Goal: Task Accomplishment & Management: Complete application form

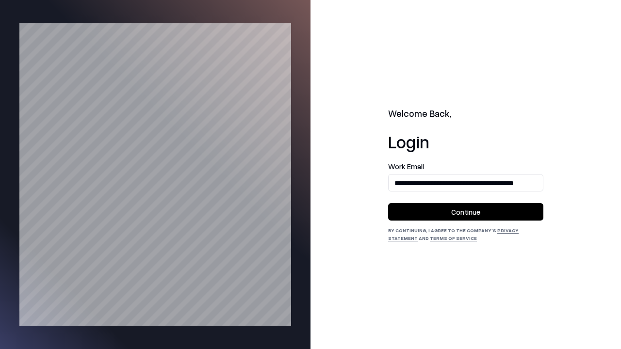
type input "**********"
click at [466, 212] on button "Continue" at bounding box center [465, 211] width 155 height 17
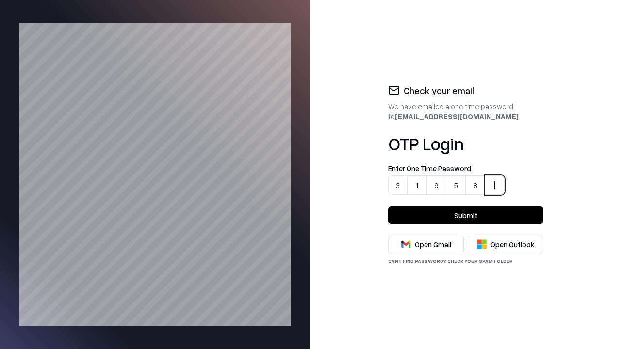
type input "******"
click at [466, 216] on button "Submit" at bounding box center [465, 215] width 155 height 17
